Goal: Transaction & Acquisition: Purchase product/service

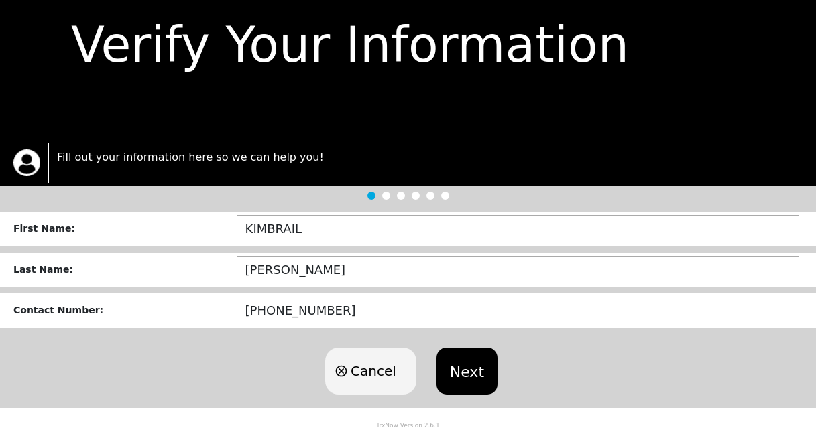
scroll to position [56, 0]
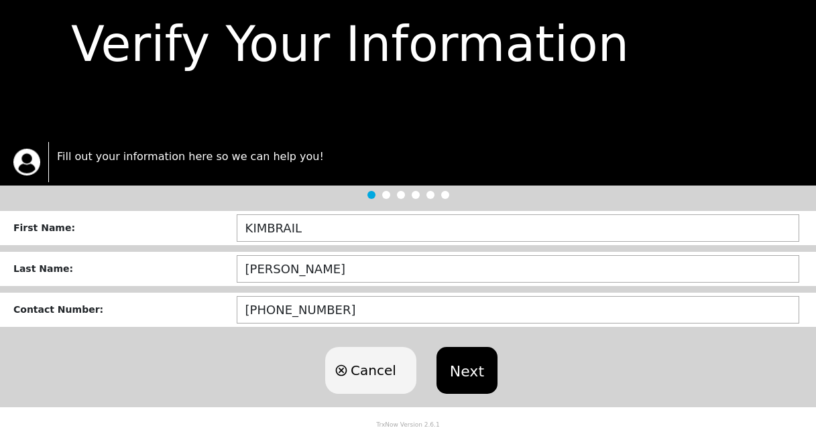
click at [471, 376] on button "Next" at bounding box center [466, 370] width 61 height 47
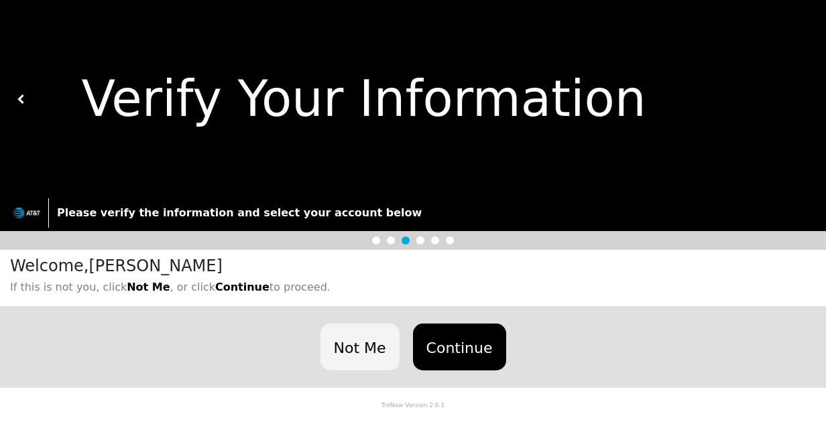
click at [467, 344] on button "Continue" at bounding box center [459, 347] width 93 height 47
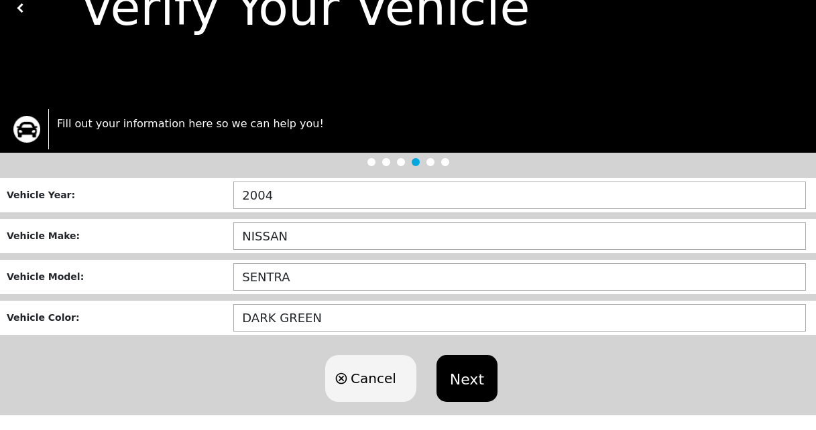
scroll to position [89, 0]
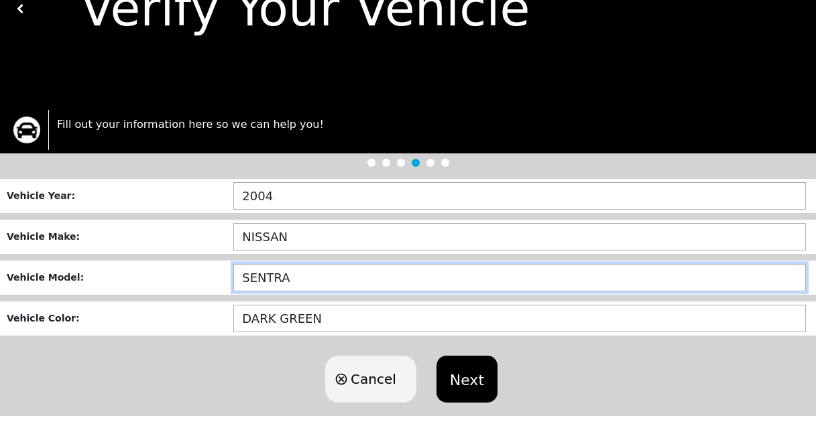
click at [319, 273] on input "SENTRA" at bounding box center [519, 277] width 572 height 27
type input "S"
type input "FRONTIER"
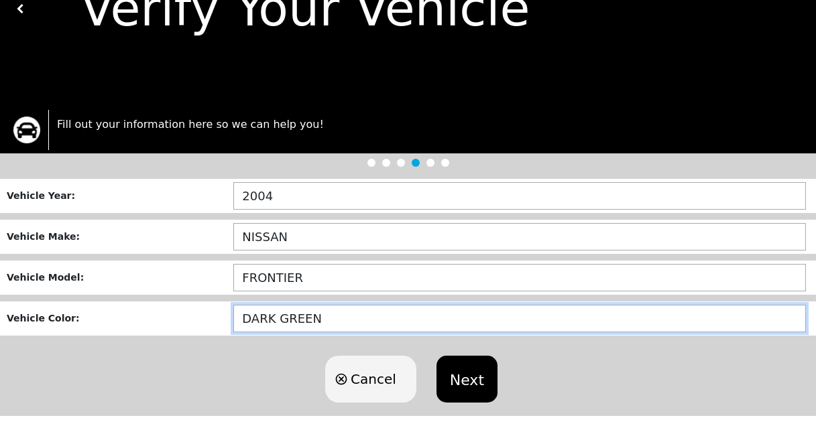
click at [339, 325] on input "DARK GREEN" at bounding box center [519, 318] width 572 height 27
type input "D"
type input "DARK GRAY"
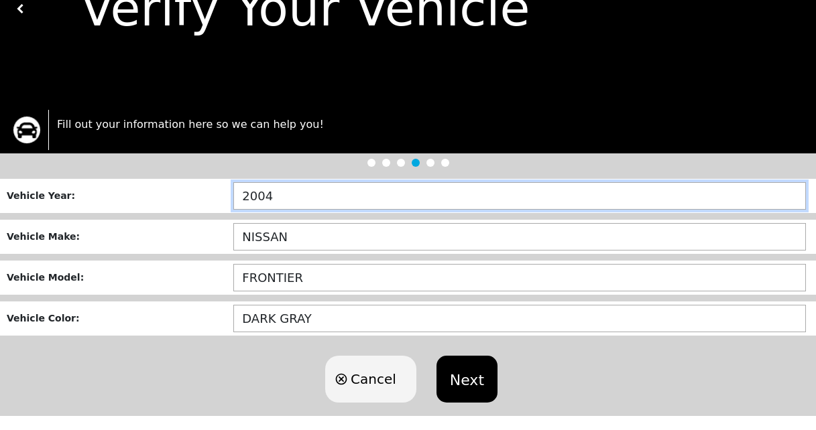
click at [279, 200] on input "2004" at bounding box center [519, 195] width 572 height 27
type input "2015"
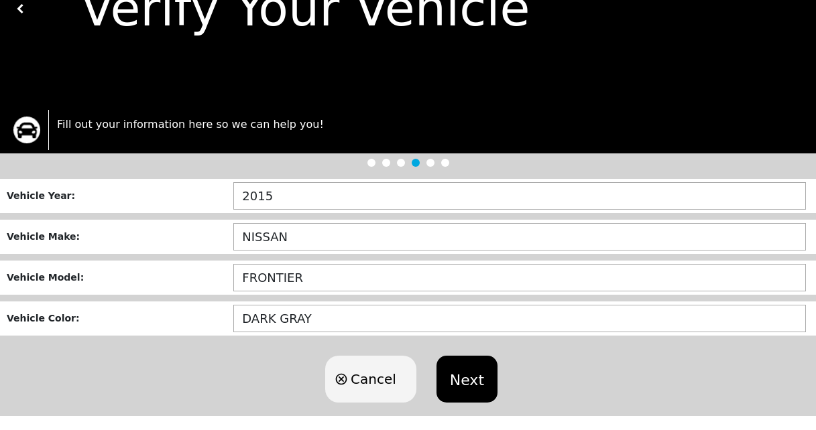
click at [463, 390] on button "Next" at bounding box center [466, 379] width 61 height 47
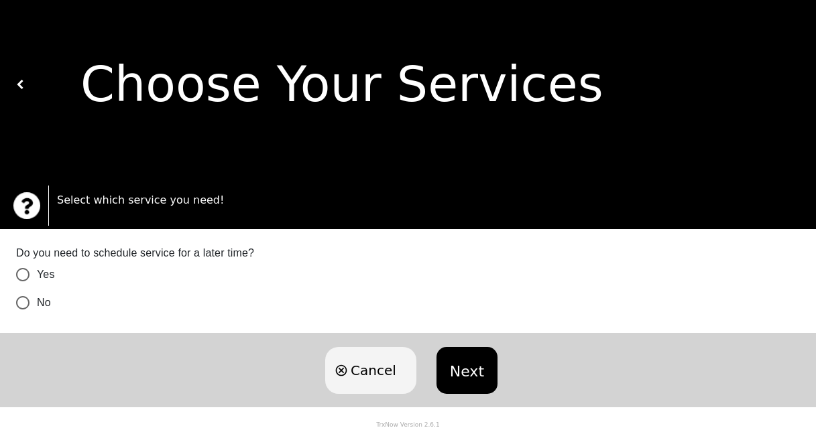
scroll to position [269, 0]
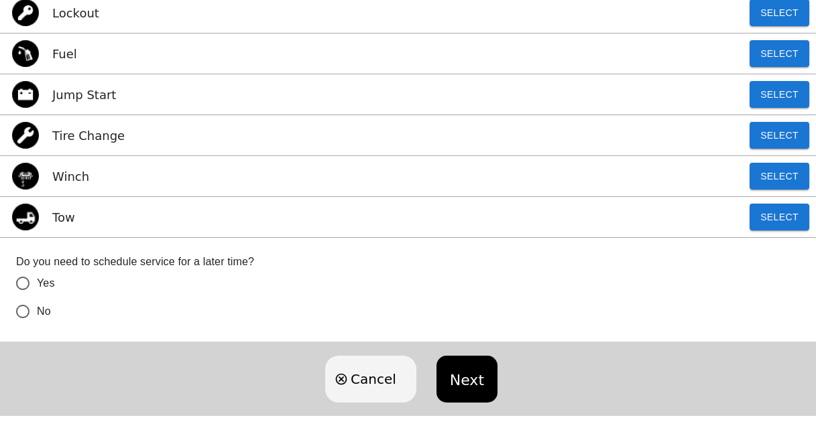
click at [131, 219] on div "Tow Select" at bounding box center [408, 217] width 816 height 41
click at [780, 218] on button "Select" at bounding box center [779, 217] width 60 height 27
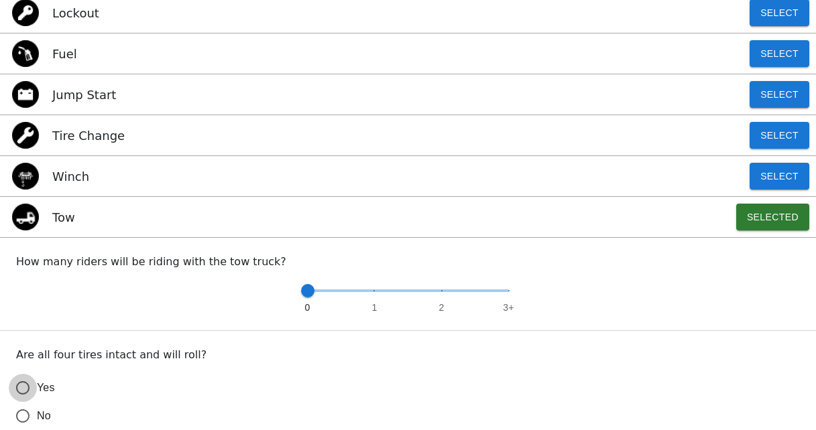
click at [21, 390] on input "Yes" at bounding box center [23, 388] width 28 height 28
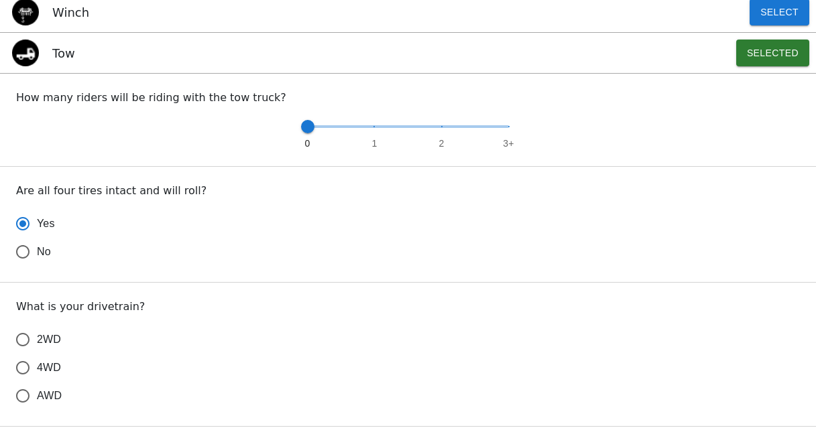
scroll to position [439, 0]
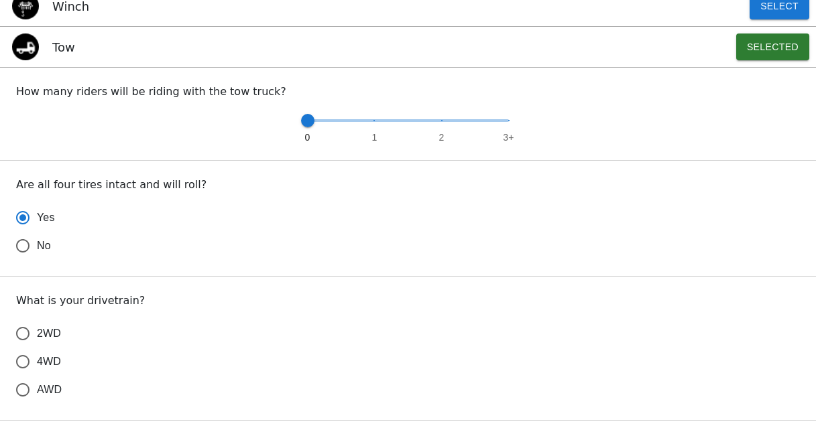
radio input "true"
click at [24, 335] on input "2WD" at bounding box center [23, 334] width 28 height 28
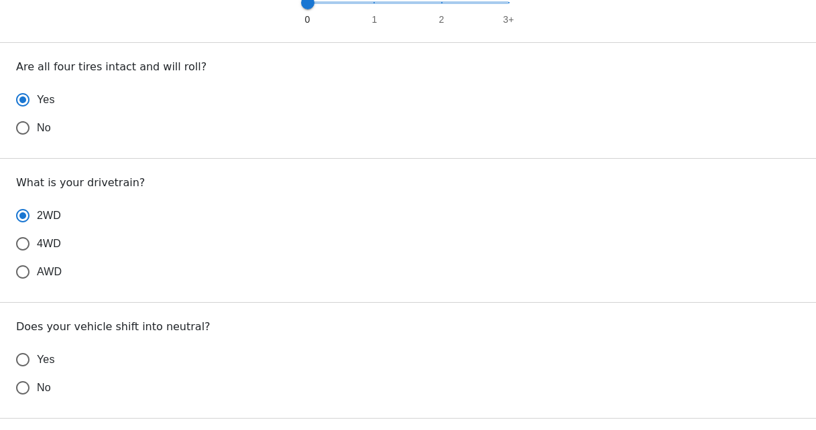
scroll to position [574, 0]
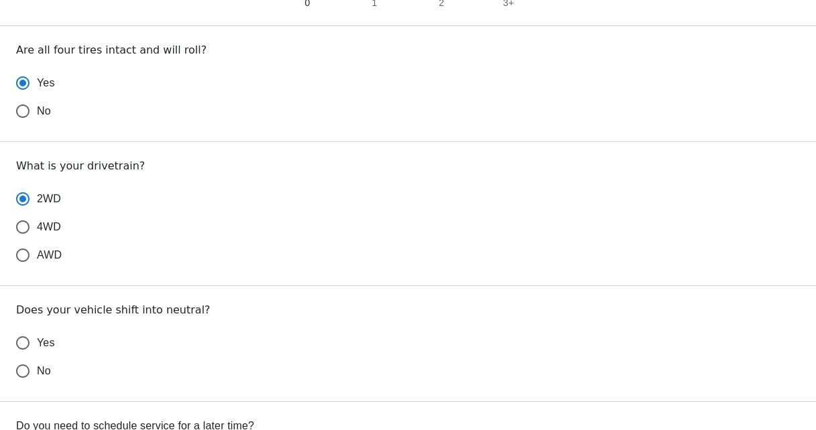
radio input "true"
click at [27, 346] on input "Yes" at bounding box center [23, 343] width 28 height 28
radio input "false"
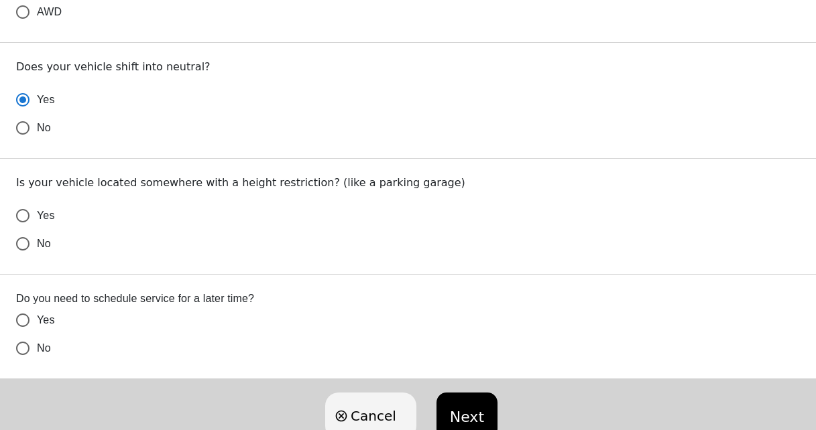
scroll to position [816, 0]
radio input "true"
click at [27, 249] on input "No" at bounding box center [23, 245] width 28 height 28
radio input "false"
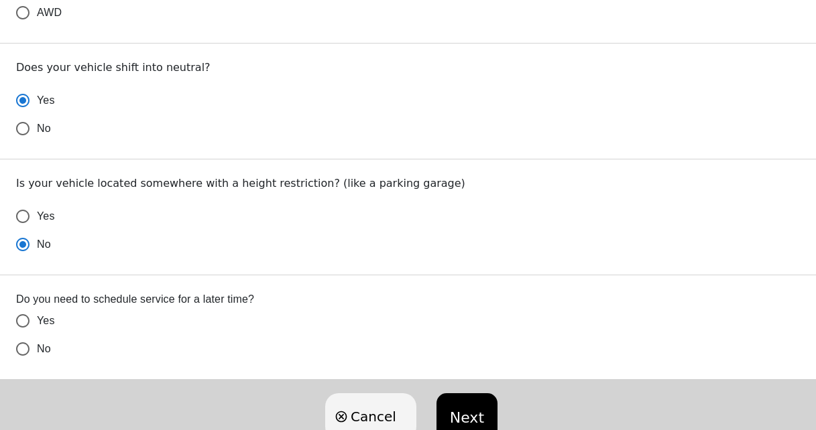
radio input "true"
click at [27, 350] on input "No" at bounding box center [23, 349] width 28 height 28
radio input "false"
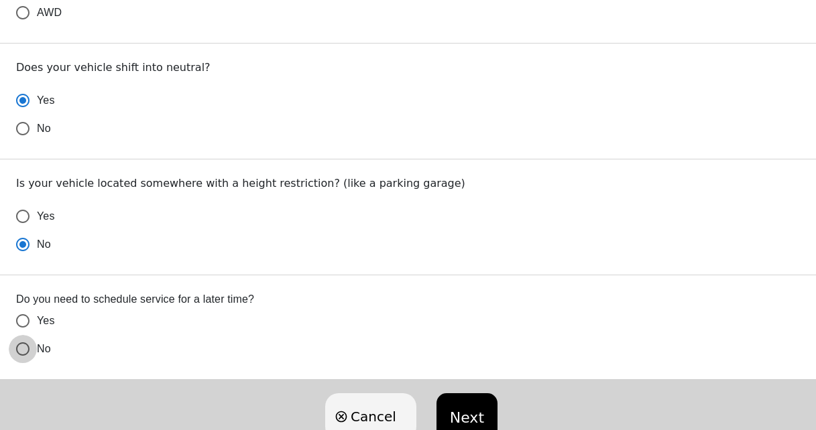
radio input "false"
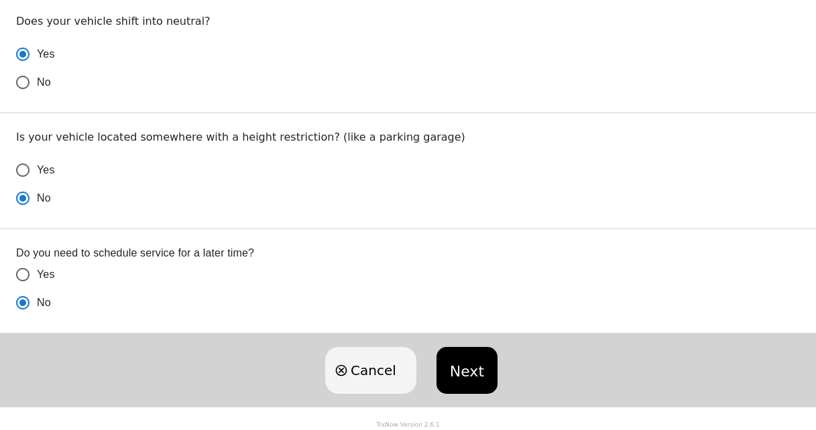
scroll to position [865, 0]
radio input "true"
click at [456, 361] on button "Next" at bounding box center [466, 370] width 61 height 47
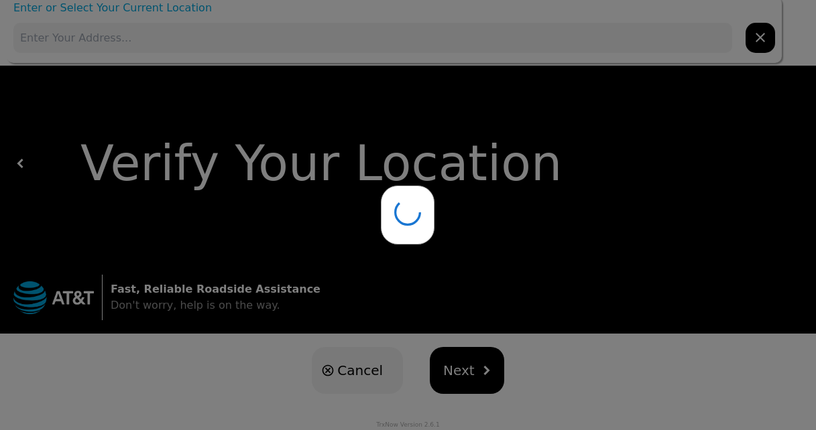
scroll to position [0, 0]
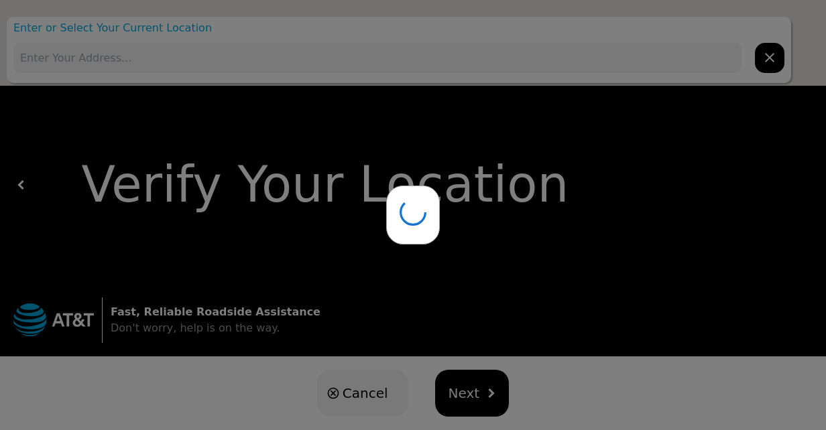
type input "[STREET_ADDRESS]"
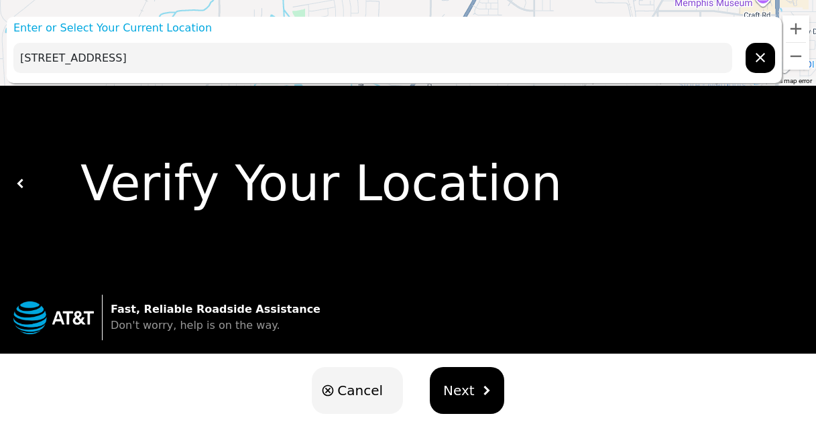
click at [464, 389] on span "Next" at bounding box center [458, 391] width 31 height 20
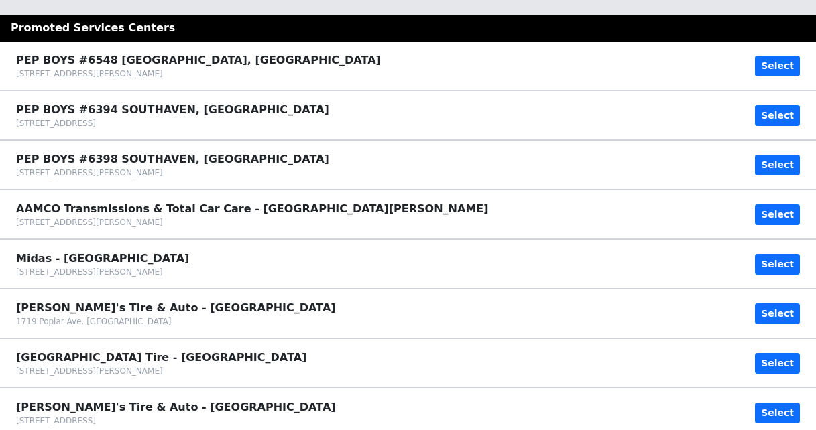
scroll to position [24, 0]
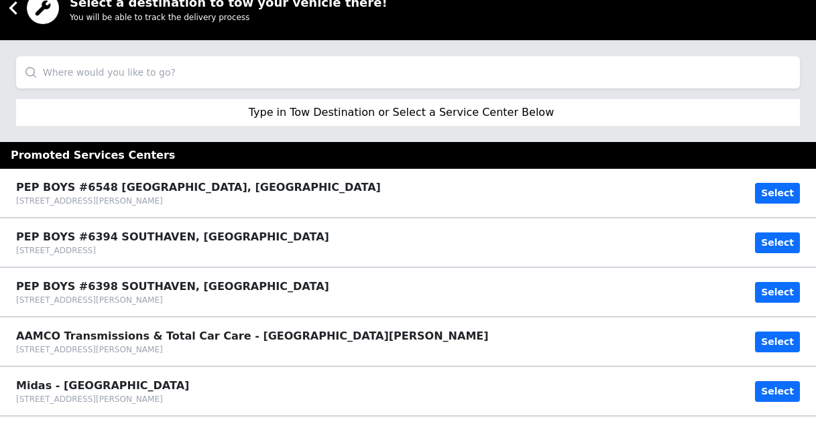
click at [107, 77] on input "search" at bounding box center [407, 72] width 783 height 32
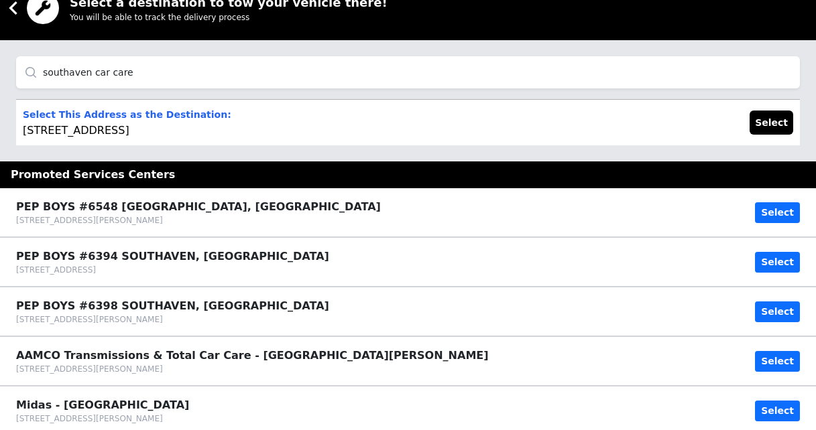
type input "southaven car care"
click at [82, 131] on p "Select This Address as the Destination: [STREET_ADDRESS]" at bounding box center [127, 123] width 208 height 32
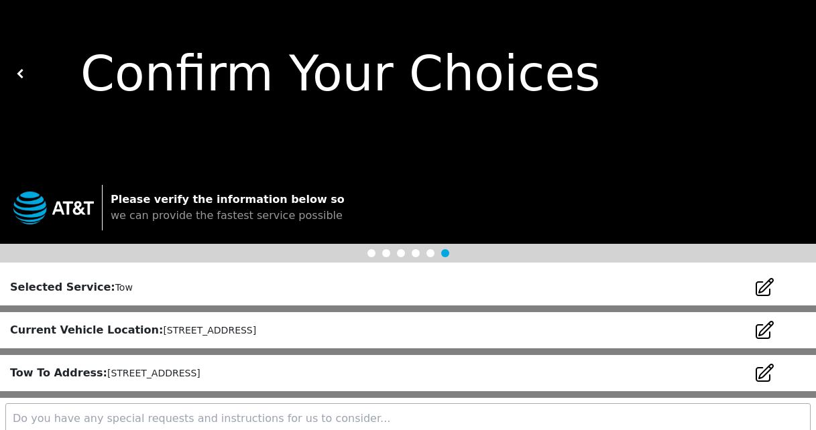
click at [168, 332] on small "[STREET_ADDRESS]" at bounding box center [209, 330] width 93 height 11
click at [166, 334] on small "[STREET_ADDRESS]" at bounding box center [209, 330] width 93 height 11
click at [167, 333] on small "[STREET_ADDRESS]" at bounding box center [209, 330] width 93 height 11
click at [767, 329] on icon at bounding box center [763, 330] width 21 height 21
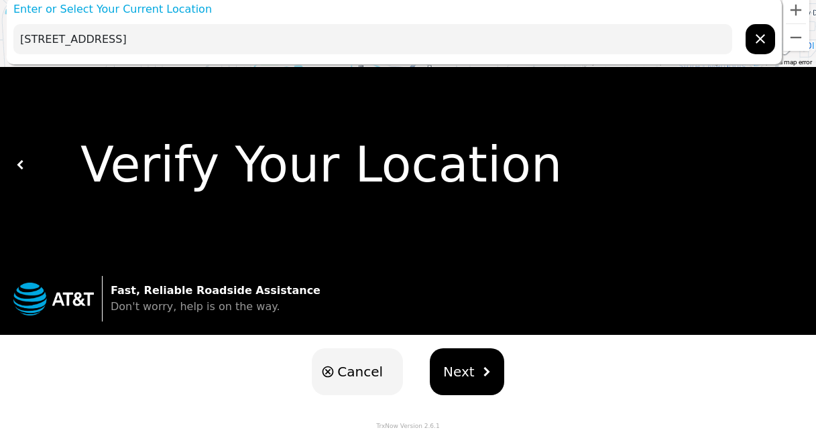
scroll to position [22, 0]
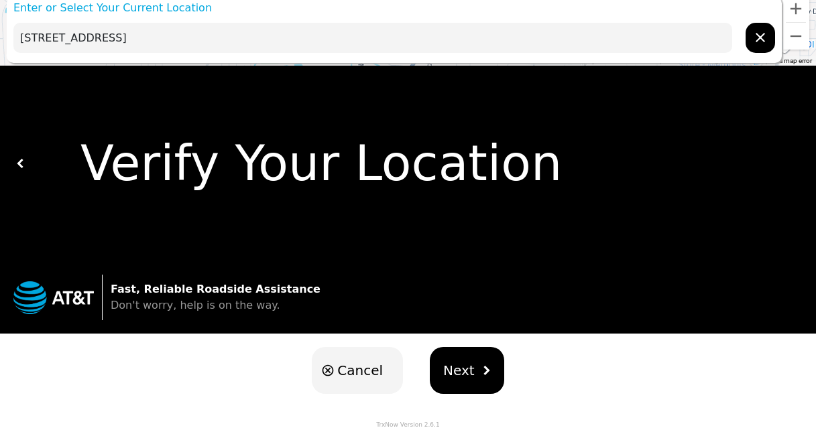
click at [46, 38] on input "[STREET_ADDRESS]" at bounding box center [372, 38] width 718 height 30
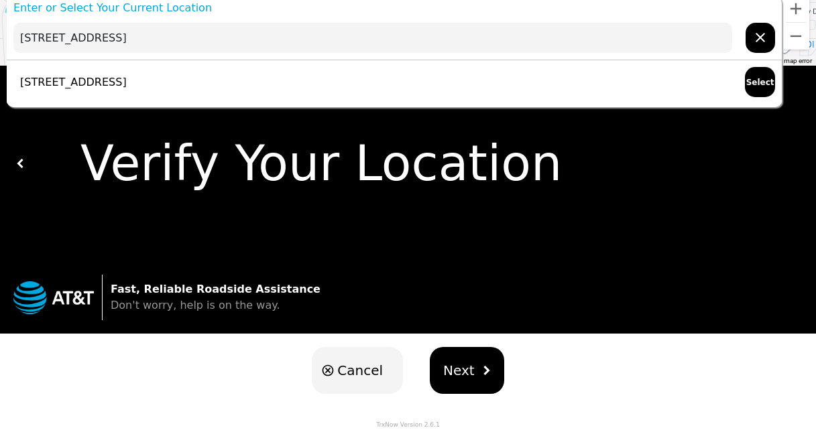
type input "[STREET_ADDRESS]"
click at [454, 367] on span "Next" at bounding box center [458, 371] width 31 height 20
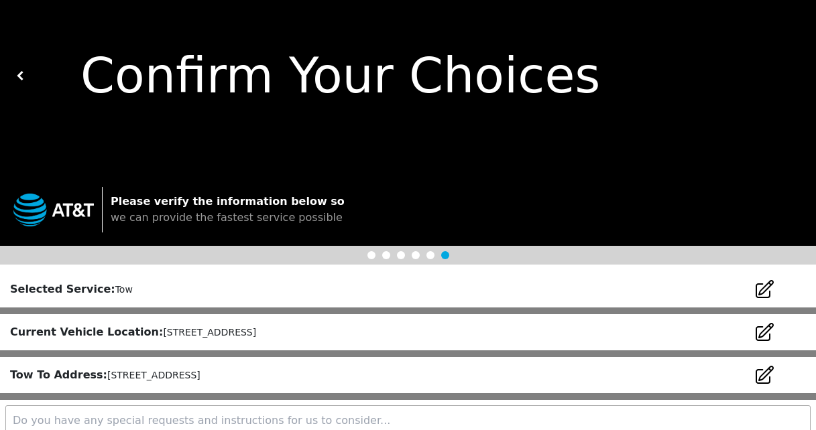
scroll to position [162, 0]
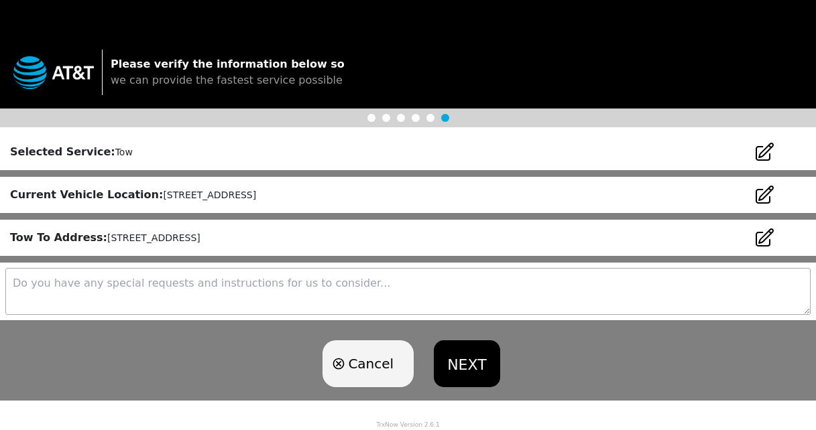
click at [157, 290] on textarea at bounding box center [407, 291] width 805 height 47
type textarea "i am in the house please let me know when you get here"
click at [471, 361] on button "NEXT" at bounding box center [467, 363] width 66 height 47
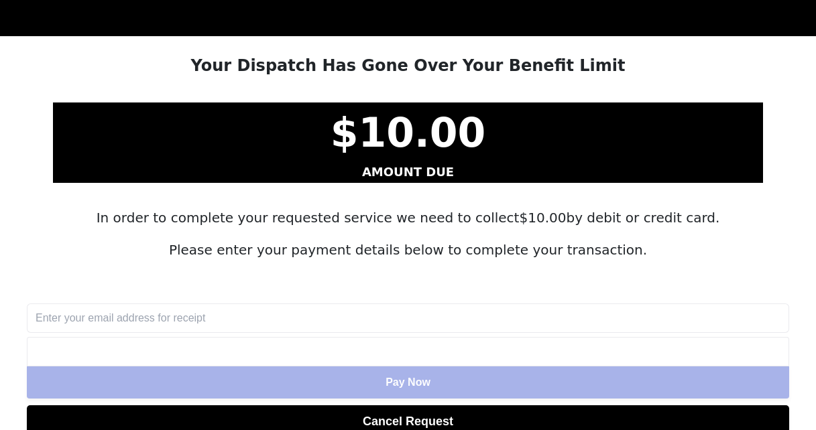
scroll to position [216, 0]
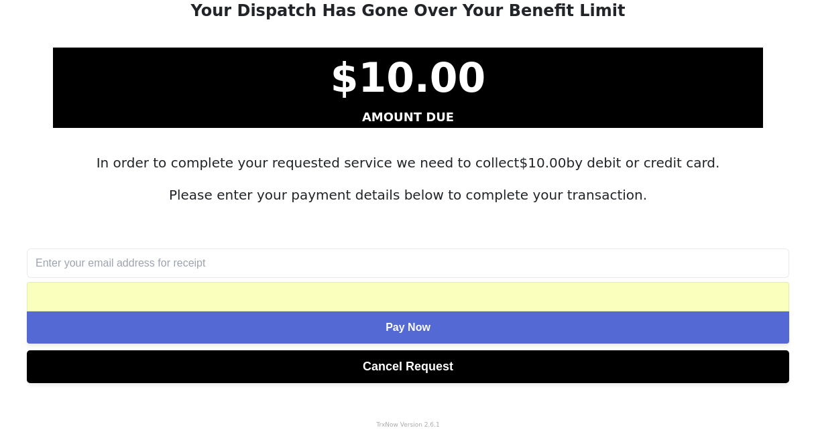
click at [142, 265] on input "text" at bounding box center [408, 263] width 762 height 29
type input "[EMAIL_ADDRESS][DOMAIN_NAME]"
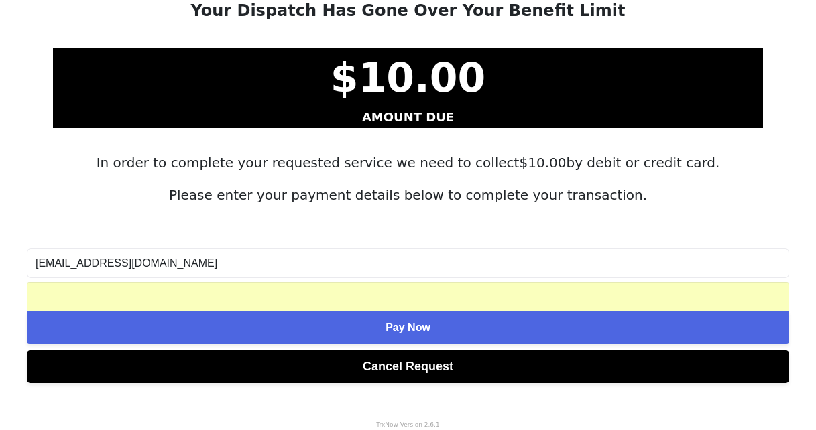
click at [478, 333] on button "Pay Now" at bounding box center [408, 328] width 762 height 32
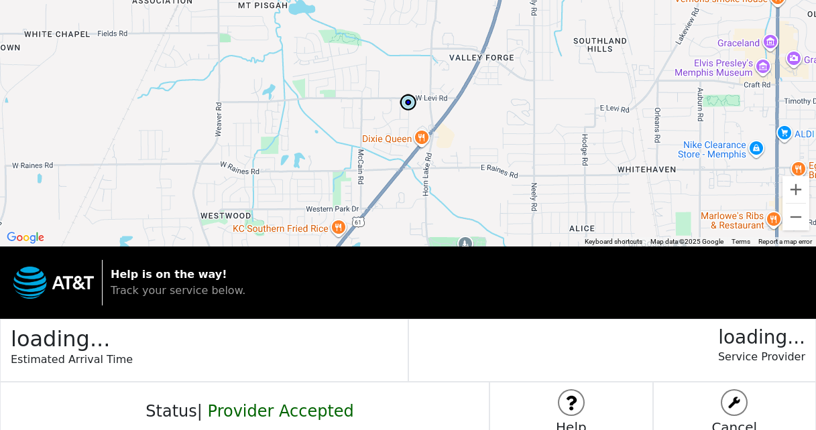
scroll to position [55, 0]
